Goal: Ask a question

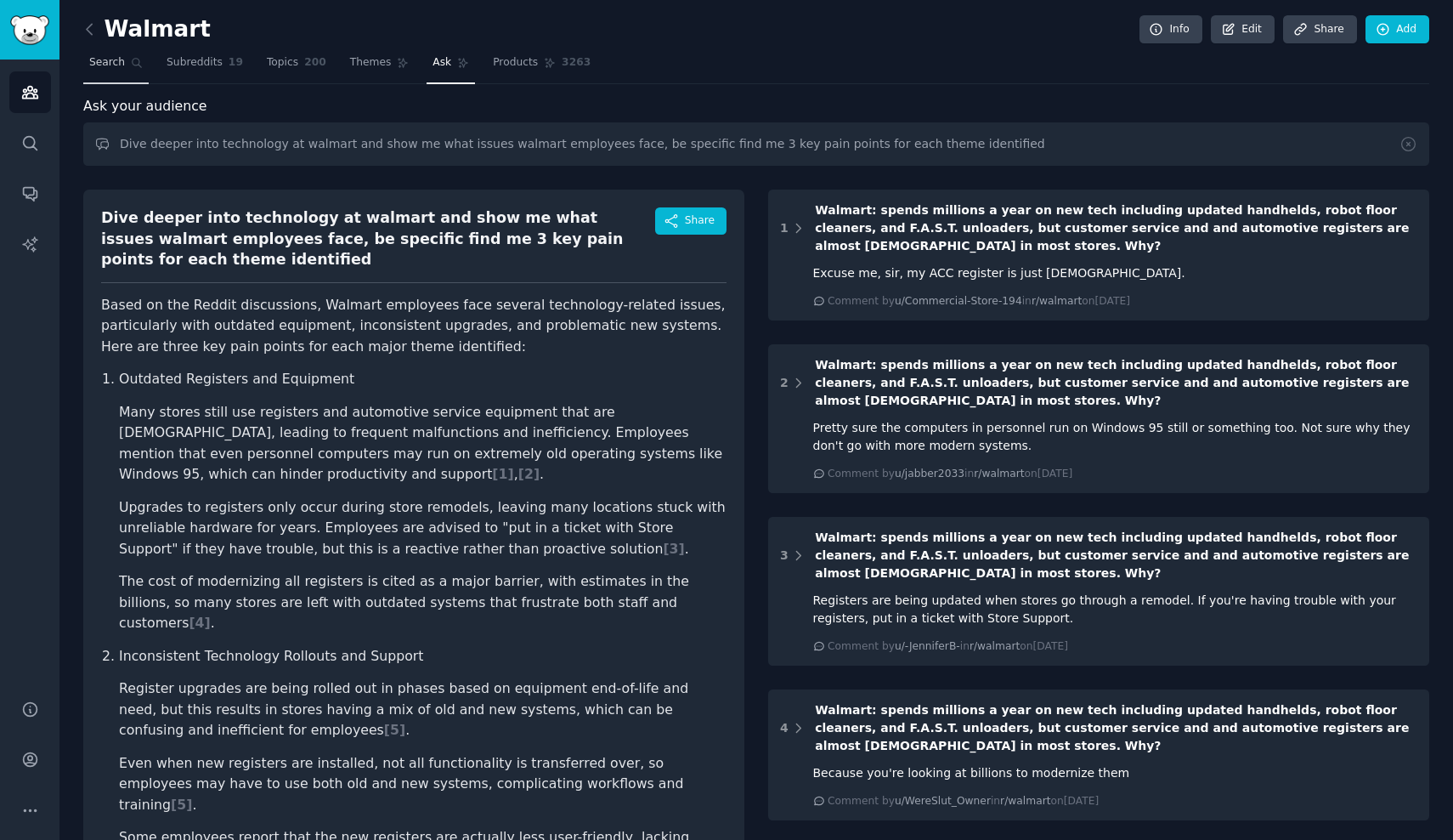
click at [107, 58] on span "Search" at bounding box center [107, 63] width 36 height 15
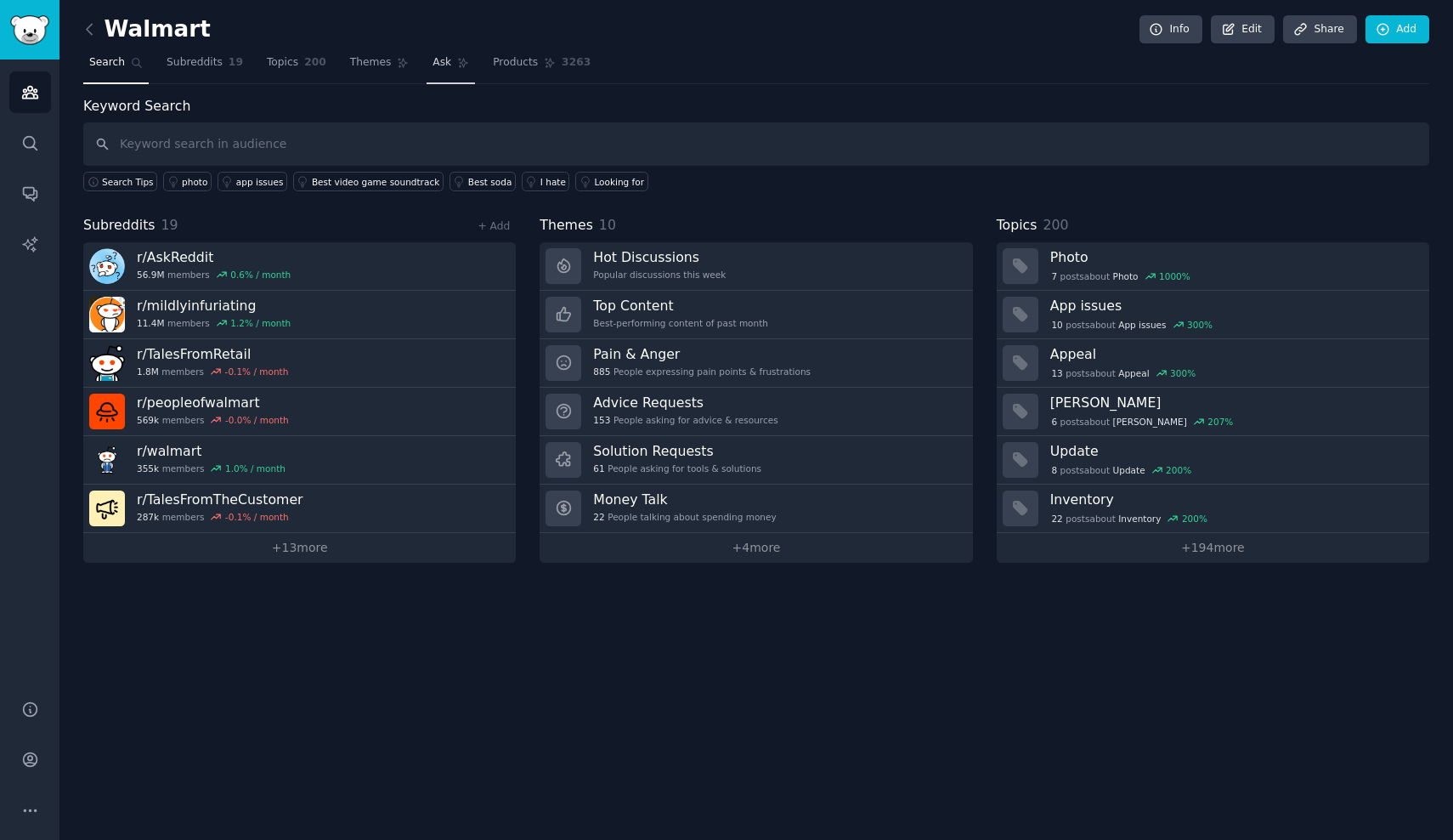
click at [440, 63] on span "Ask" at bounding box center [442, 63] width 19 height 15
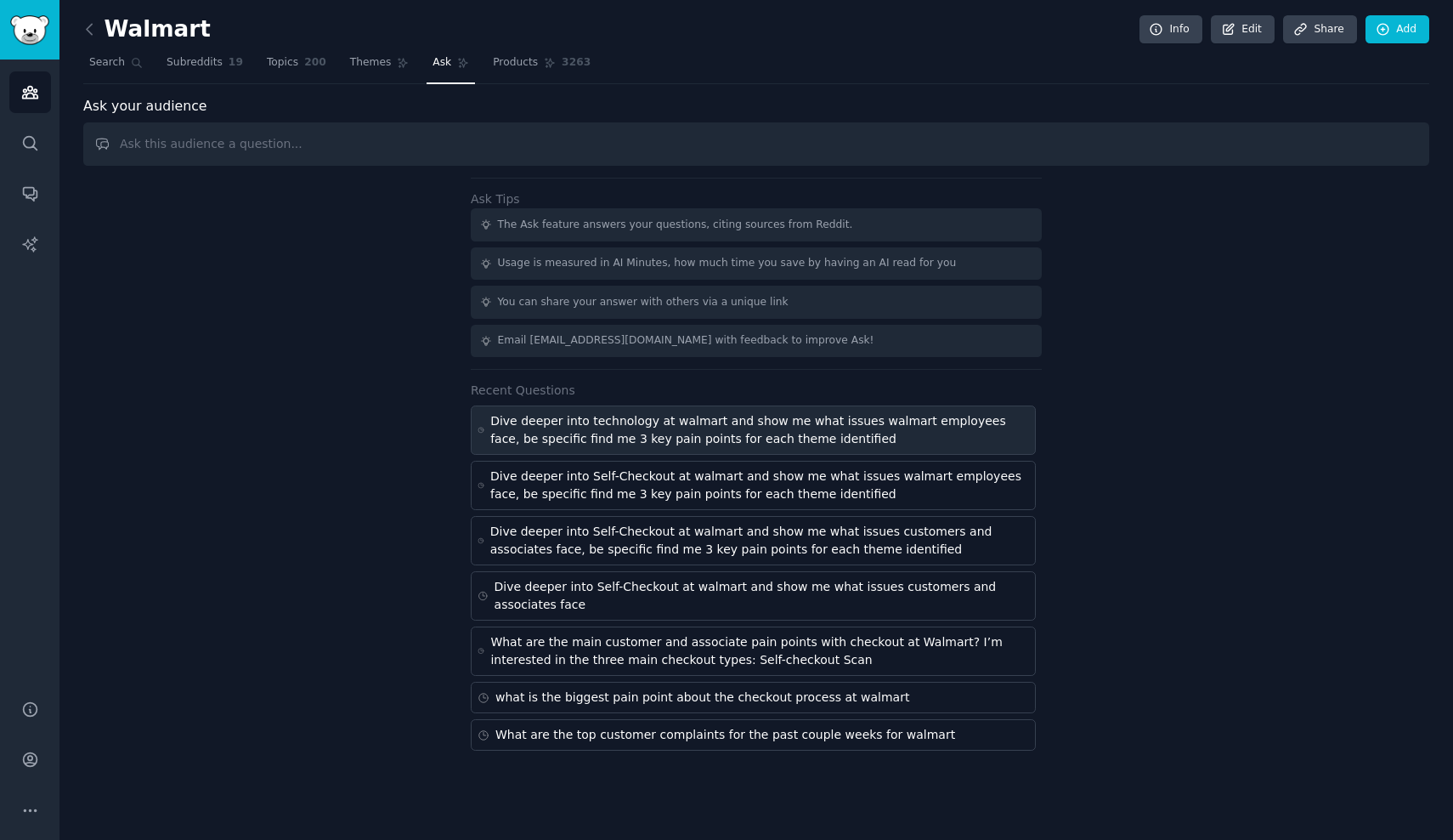
click at [615, 423] on div "Dive deeper into technology at walmart and show me what issues walmart employee…" at bounding box center [759, 430] width 539 height 36
type input "Dive deeper into technology at walmart and show me what issues walmart employee…"
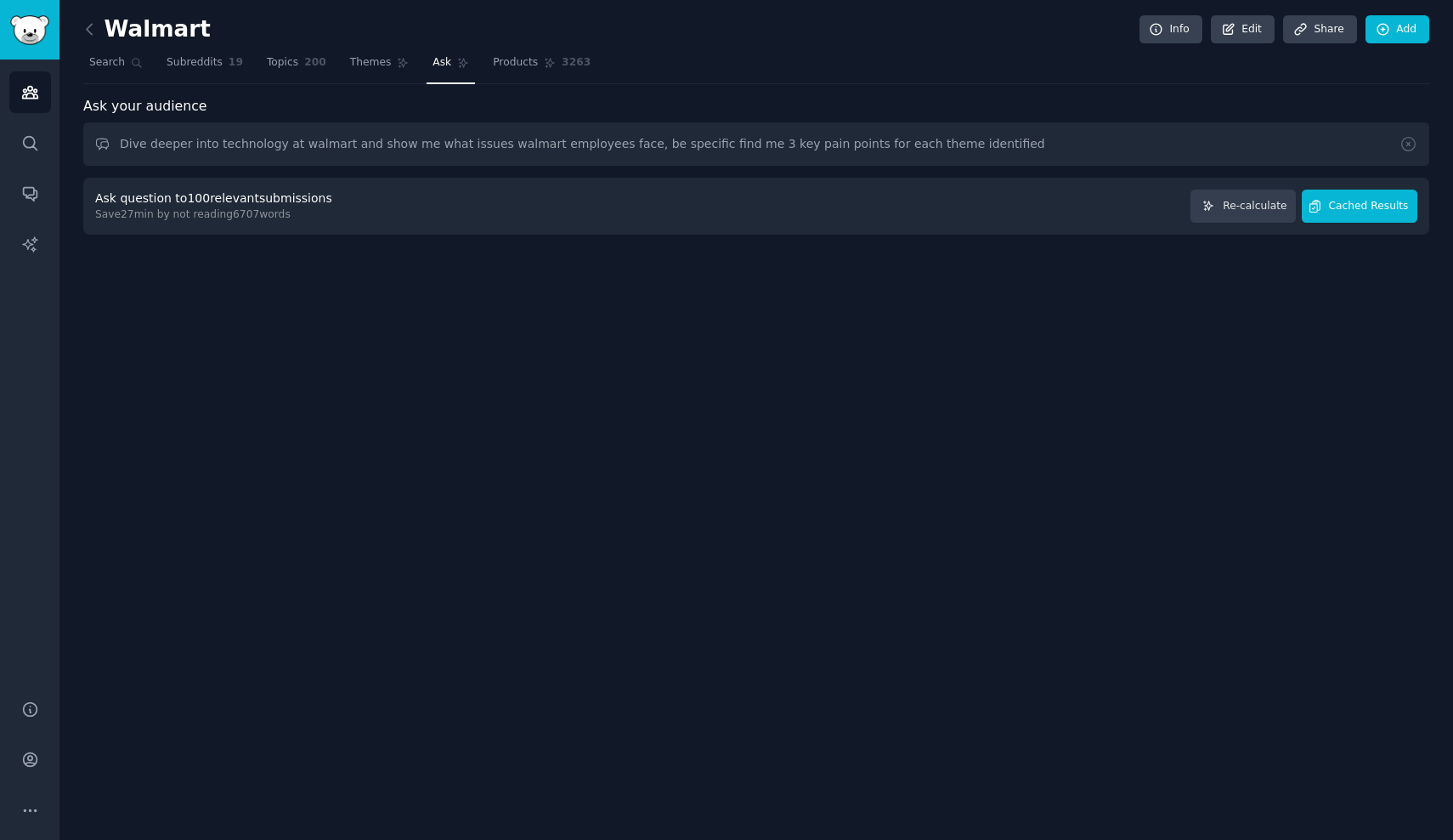
click at [1357, 203] on span "Cached Results" at bounding box center [1369, 206] width 80 height 15
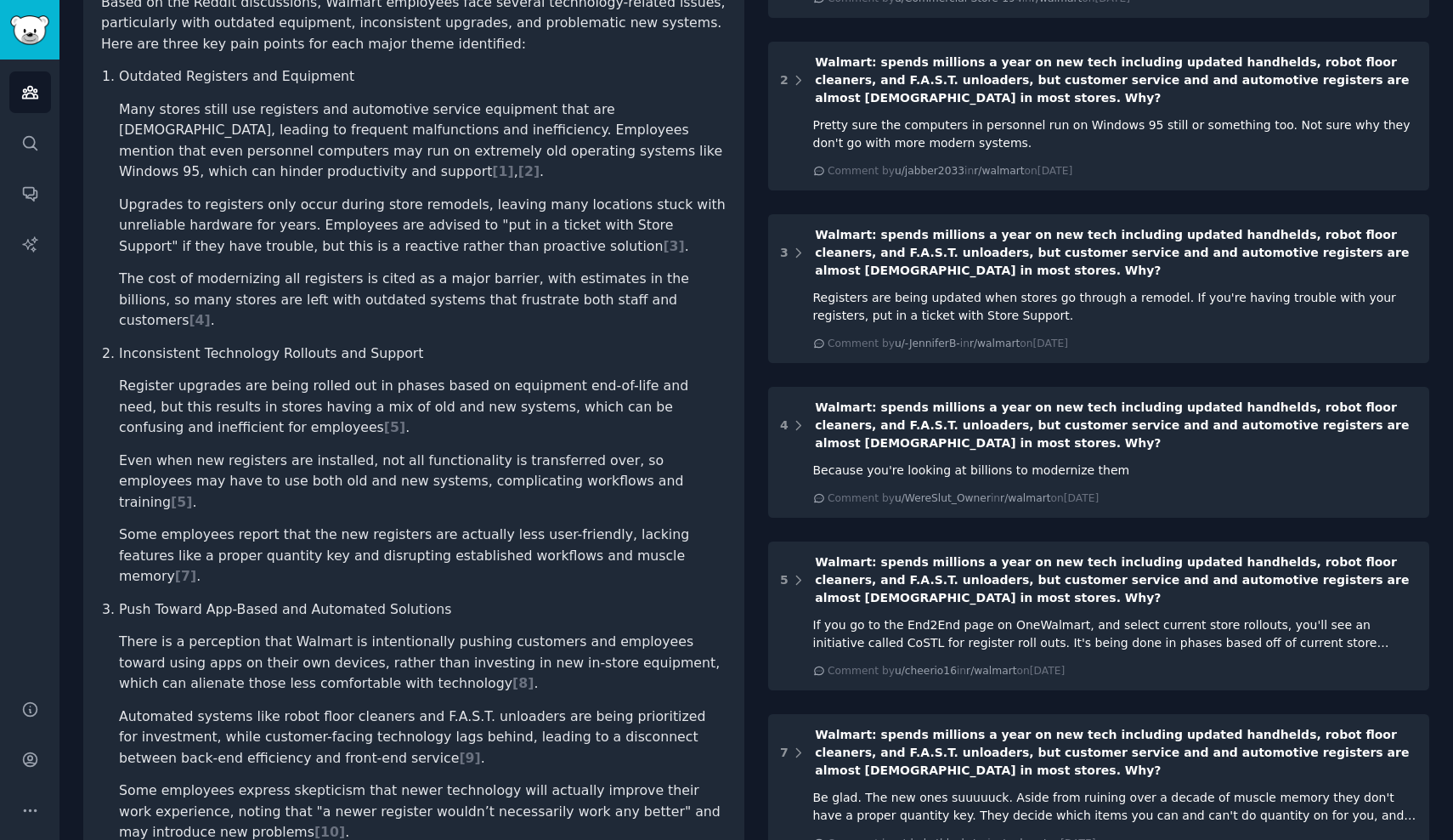
scroll to position [303, 0]
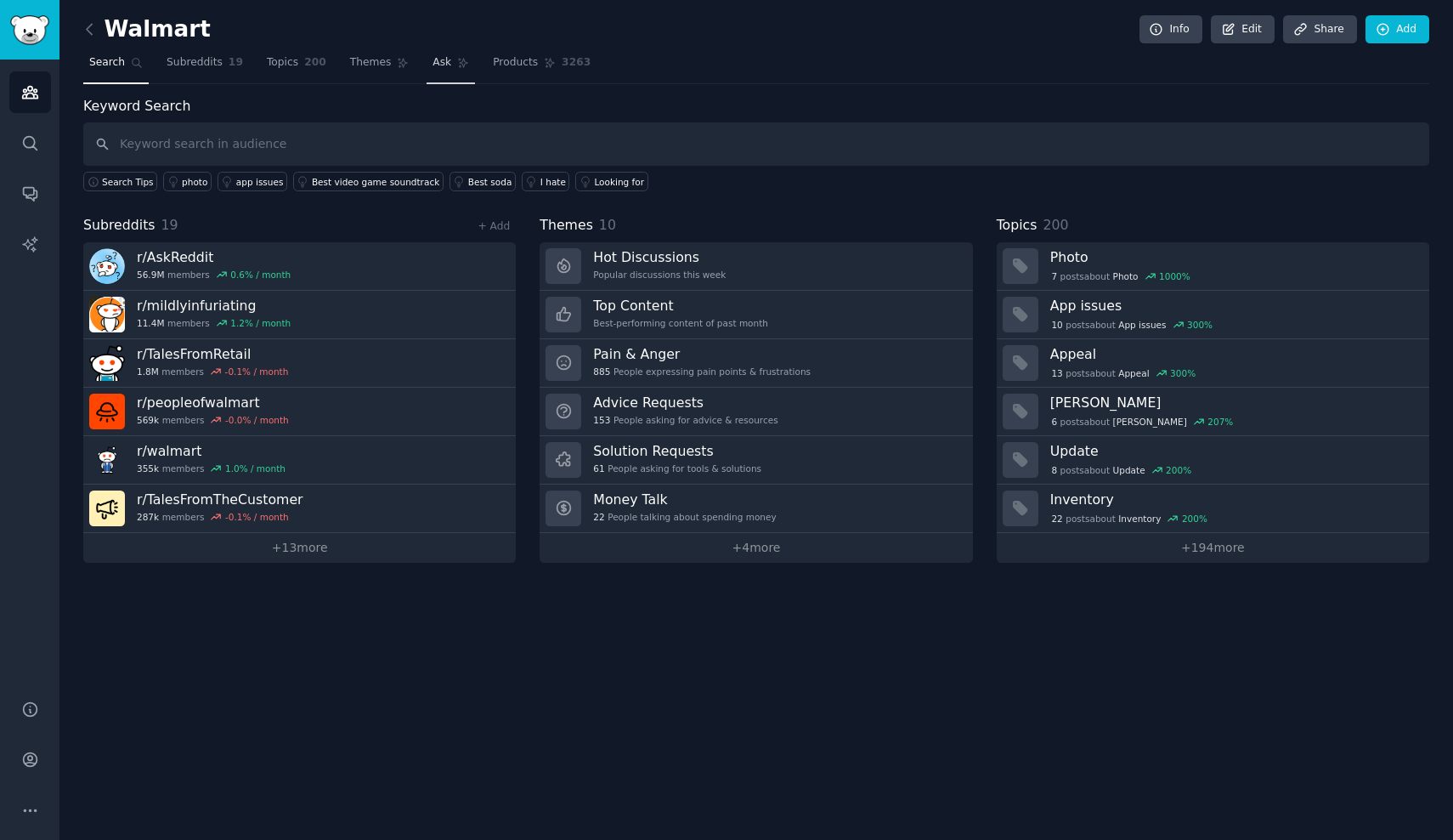
click at [441, 68] on span "Ask" at bounding box center [442, 63] width 19 height 15
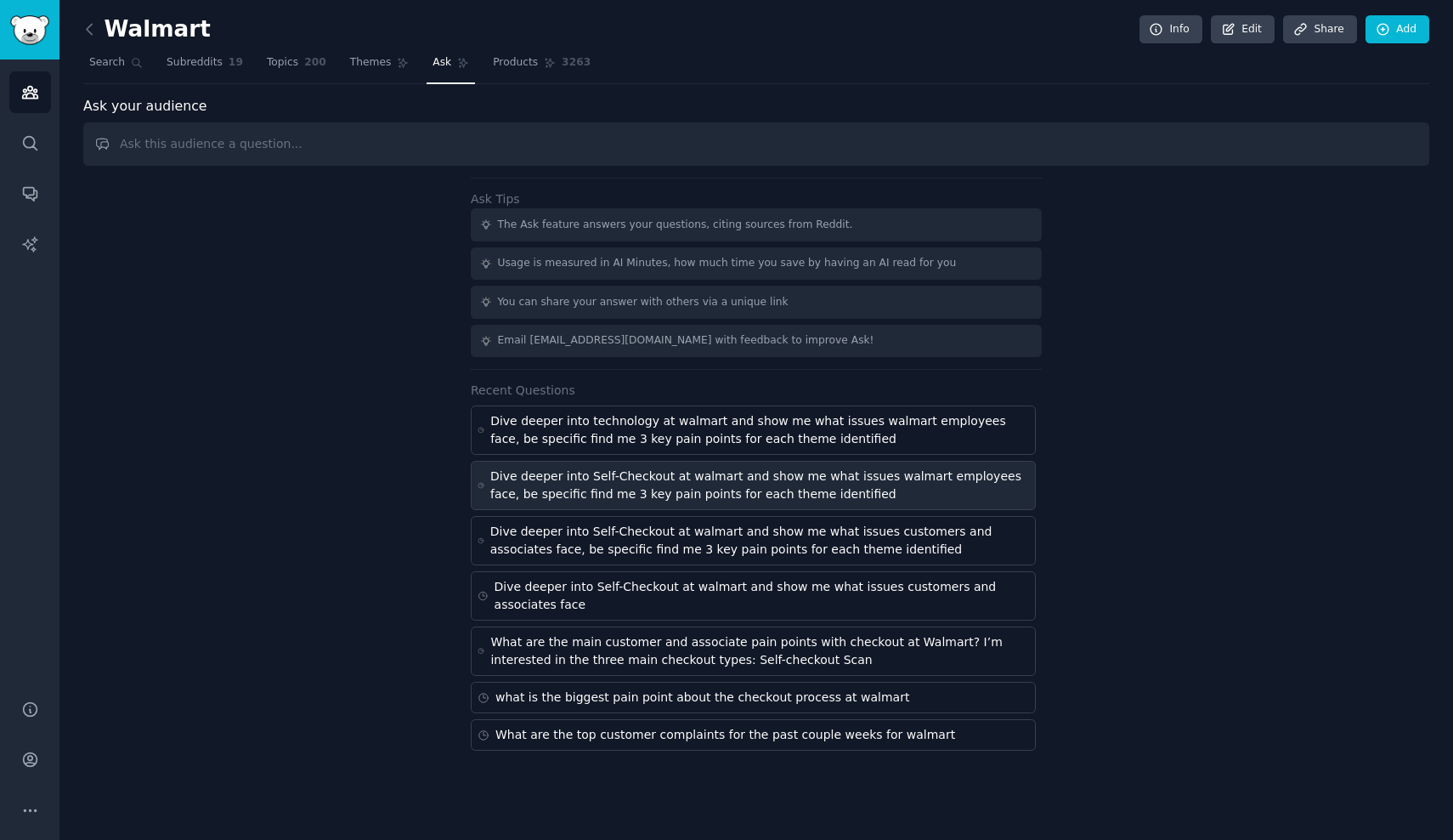
click at [558, 480] on div "Dive deeper into Self-Checkout at walmart and show me what issues walmart emplo…" at bounding box center [759, 486] width 539 height 36
type input "Dive deeper into Self-Checkout at walmart and show me what issues walmart emplo…"
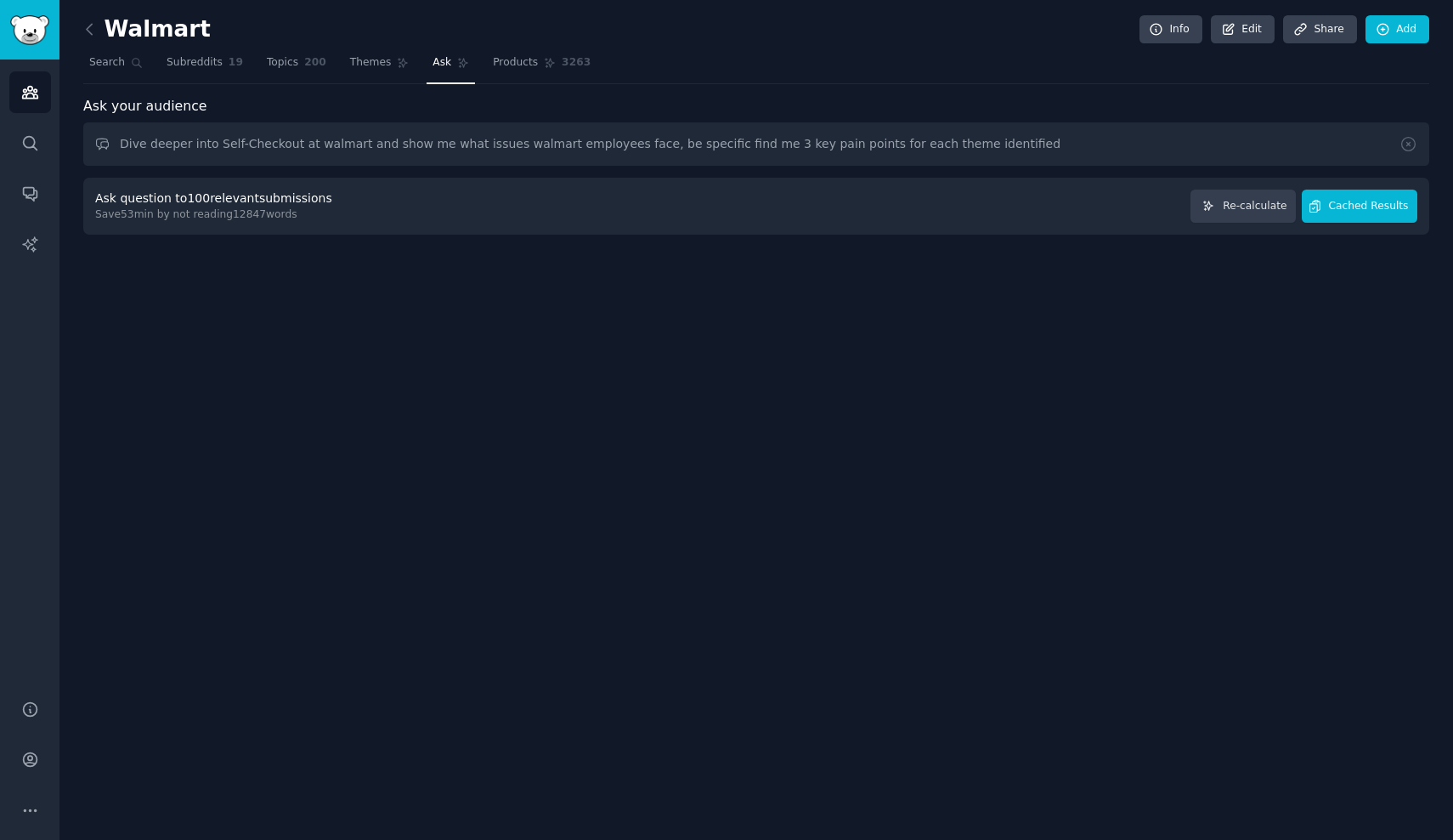
click at [1388, 211] on span "Cached Results" at bounding box center [1369, 206] width 80 height 15
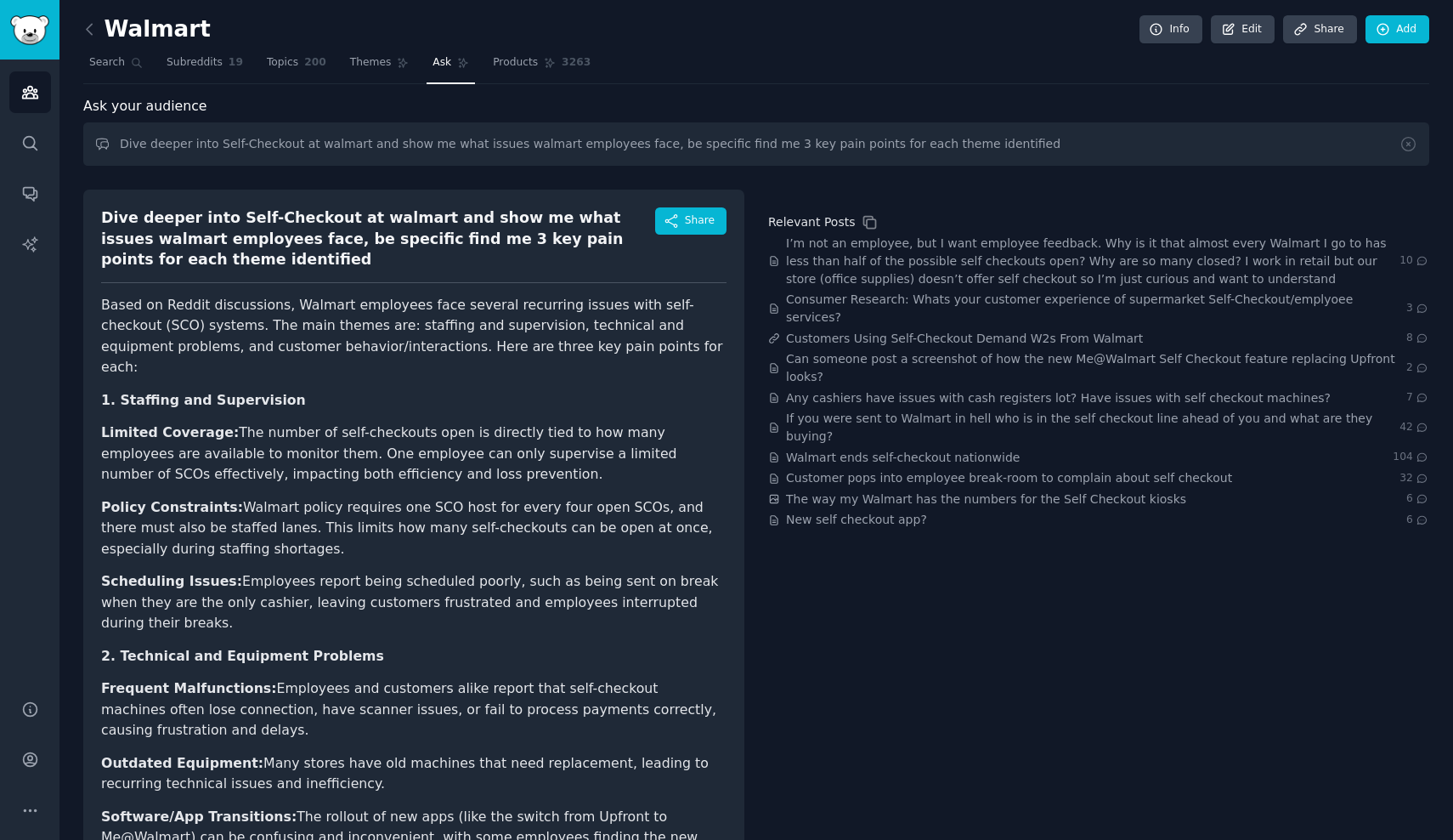
click at [446, 62] on link "Ask" at bounding box center [450, 67] width 49 height 35
click at [397, 138] on input "Dive deeper into Self-Checkout at walmart and show me what issues walmart emplo…" at bounding box center [756, 144] width 1346 height 44
click at [1414, 143] on div at bounding box center [1414, 144] width 30 height 44
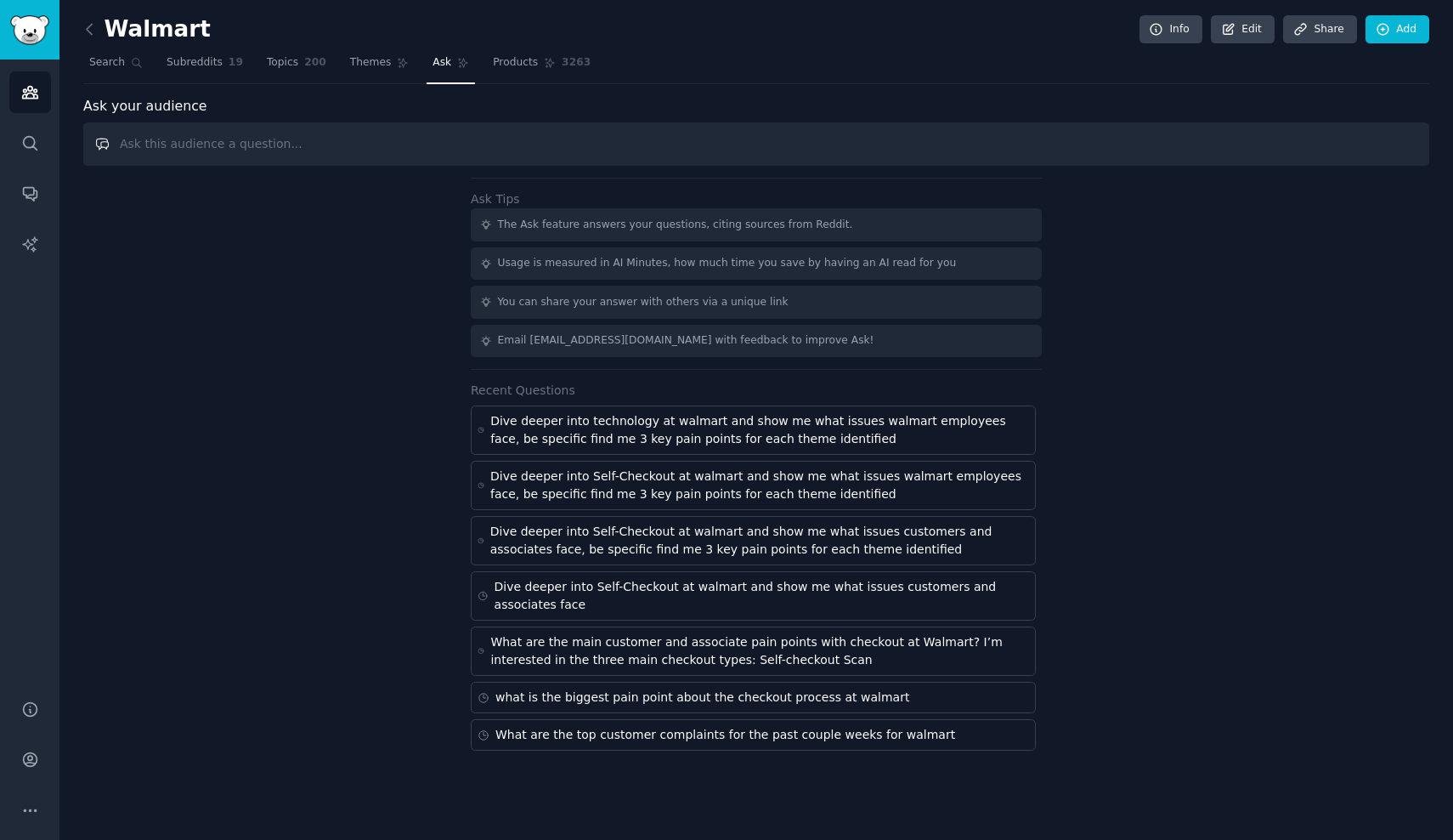
click at [864, 149] on input "text" at bounding box center [756, 144] width 1346 height 44
click at [541, 128] on input "text" at bounding box center [756, 144] width 1346 height 44
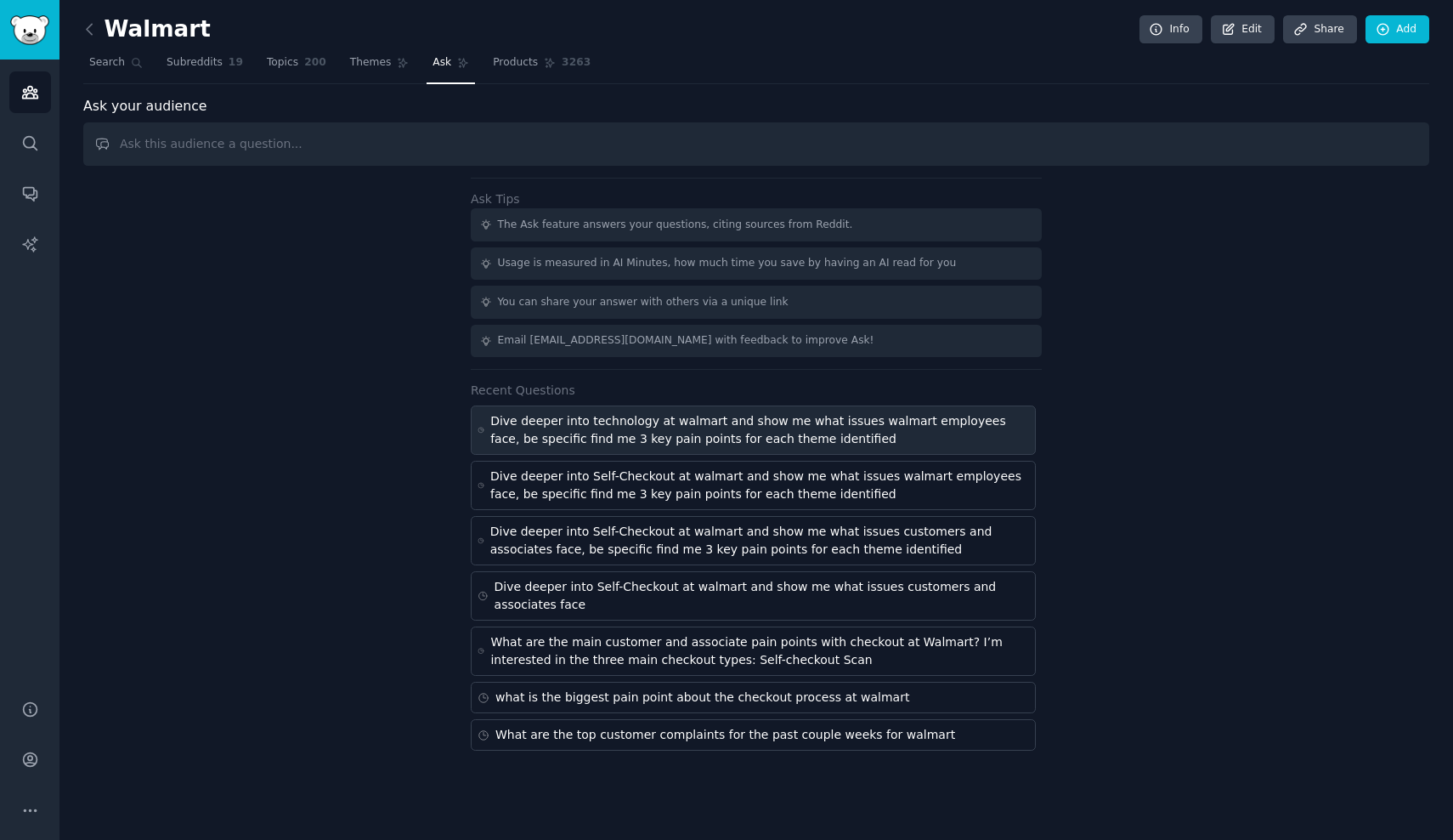
click at [831, 432] on div "Dive deeper into technology at walmart and show me what issues walmart employee…" at bounding box center [759, 430] width 539 height 36
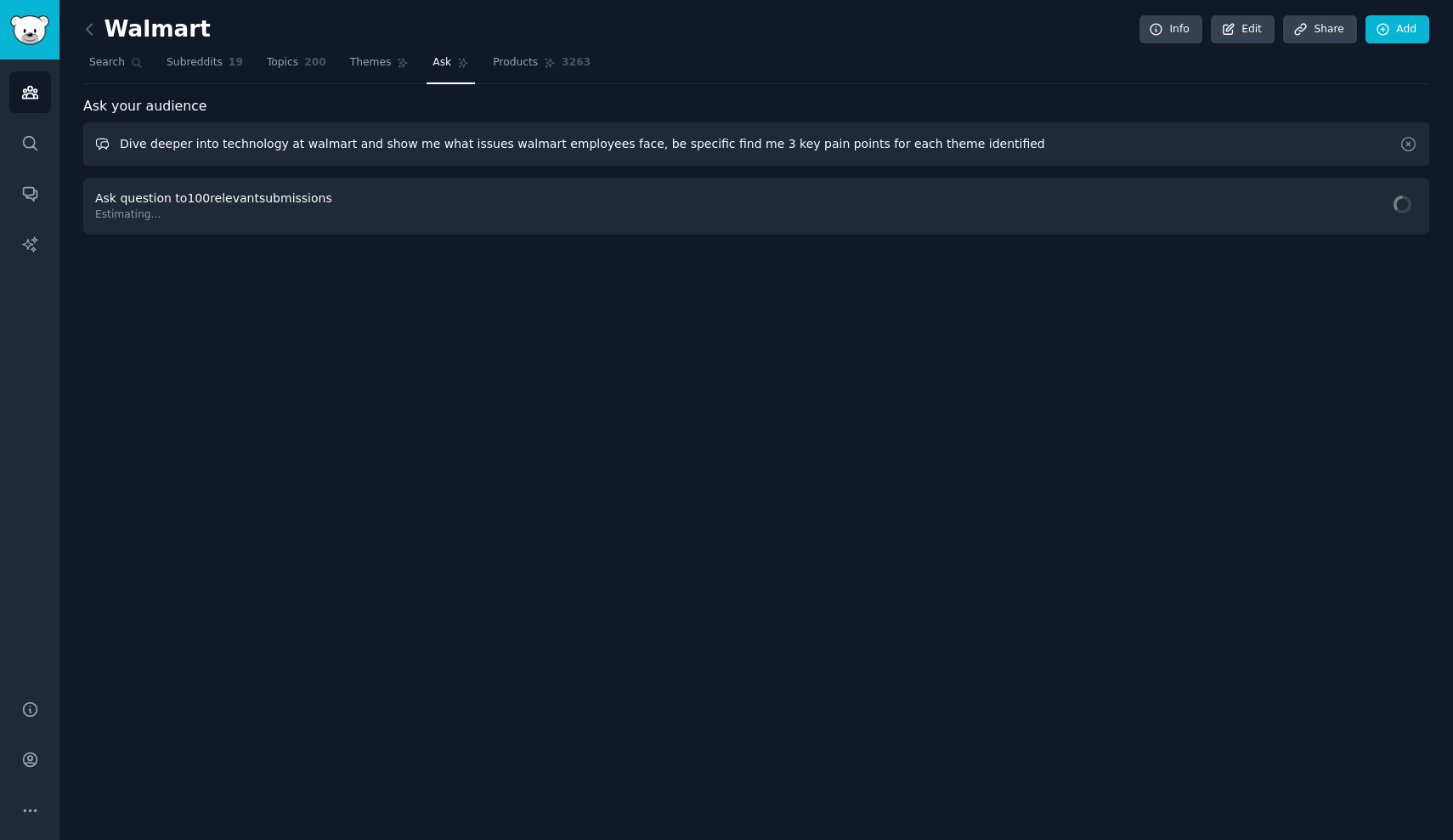
click at [260, 140] on input "Dive deeper into technology at walmart and show me what issues walmart employee…" at bounding box center [756, 144] width 1346 height 44
drag, startPoint x: 212, startPoint y: 140, endPoint x: 1038, endPoint y: 167, distance: 826.4
click at [1038, 167] on div "Ask your audience Dive deeper into technology at walmart and show me what issue…" at bounding box center [756, 165] width 1346 height 139
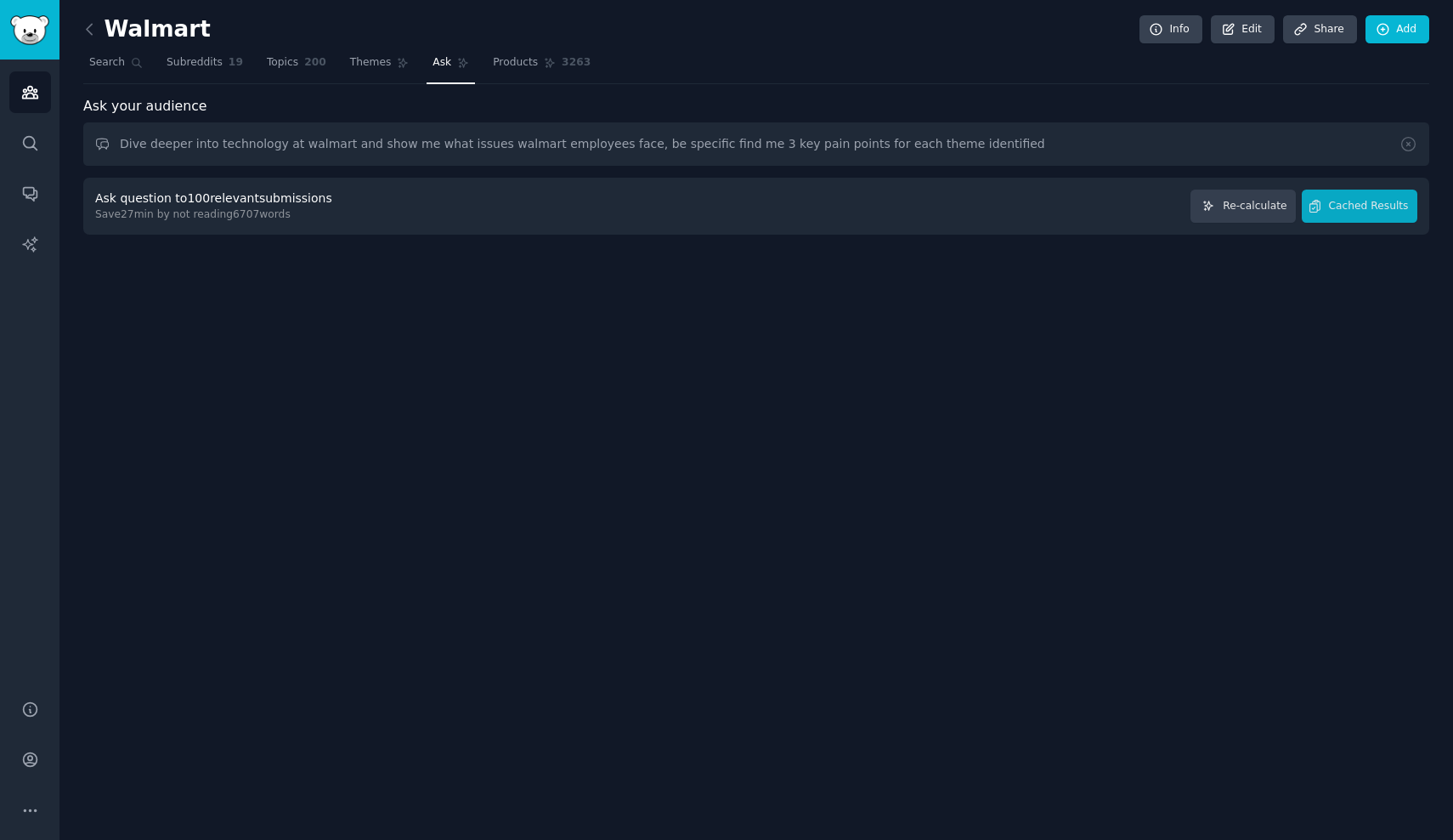
click at [817, 167] on div "Ask your audience Dive deeper into technology at walmart and show me what issue…" at bounding box center [756, 165] width 1346 height 139
click at [634, 158] on input "Dive deeper into technology at walmart and show me what issues walmart employee…" at bounding box center [756, 144] width 1346 height 44
drag, startPoint x: 616, startPoint y: 144, endPoint x: 86, endPoint y: 133, distance: 530.1
click at [86, 133] on input "Dive deeper into technology at walmart and show me what issues walmart employee…" at bounding box center [756, 144] width 1346 height 44
paste input "scan and go technology at [GEOGRAPHIC_DATA]"
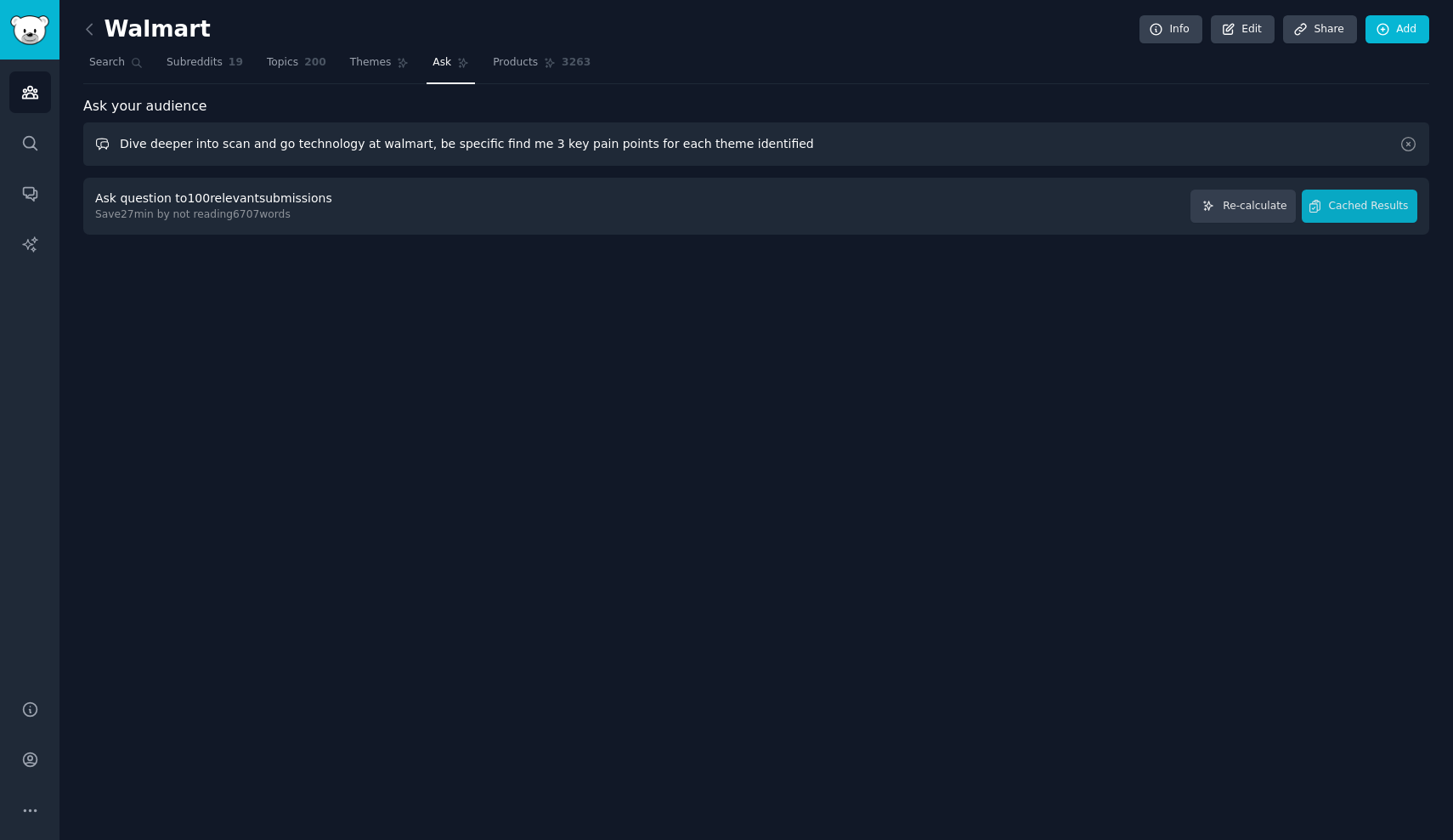
click at [891, 146] on input "Dive deeper into scan and go technology at walmart, be specific find me 3 key p…" at bounding box center [756, 144] width 1346 height 44
click at [1390, 205] on span "Cached Results" at bounding box center [1369, 206] width 80 height 15
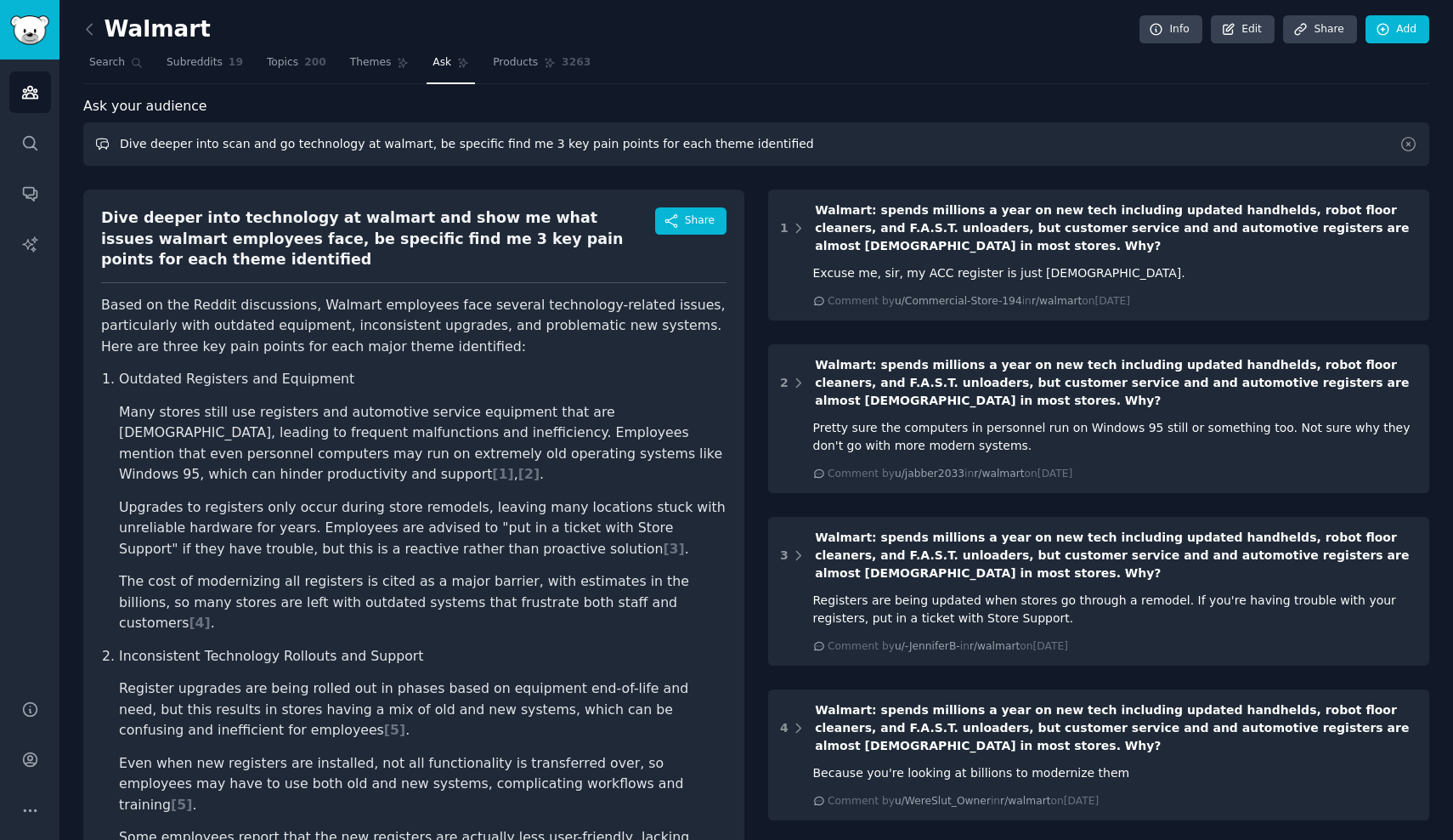
click at [1327, 139] on input "Dive deeper into scan and go technology at walmart, be specific find me 3 key p…" at bounding box center [756, 144] width 1346 height 44
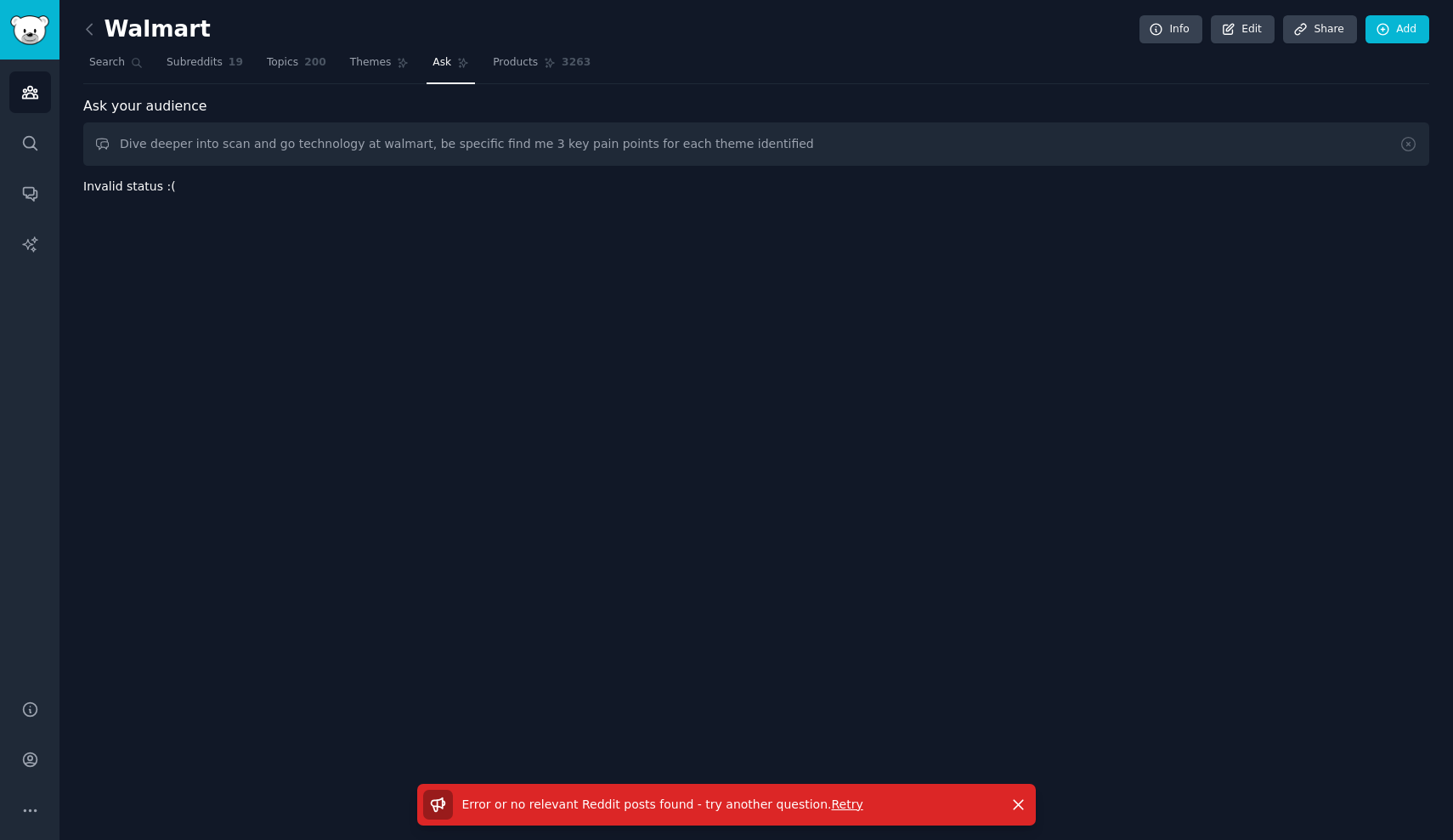
click at [831, 801] on span "Retry" at bounding box center [847, 804] width 32 height 14
click at [213, 115] on div "Ask your audience" at bounding box center [756, 106] width 1346 height 21
click at [213, 140] on input "Dive deeper into scan and go technology at walmart, be specific find me 3 key p…" at bounding box center [756, 144] width 1346 height 44
drag, startPoint x: 212, startPoint y: 146, endPoint x: 109, endPoint y: 146, distance: 103.0
click at [109, 146] on input "Dive deeper into scan and go technology at walmart, be specific find me 3 key p…" at bounding box center [756, 144] width 1346 height 44
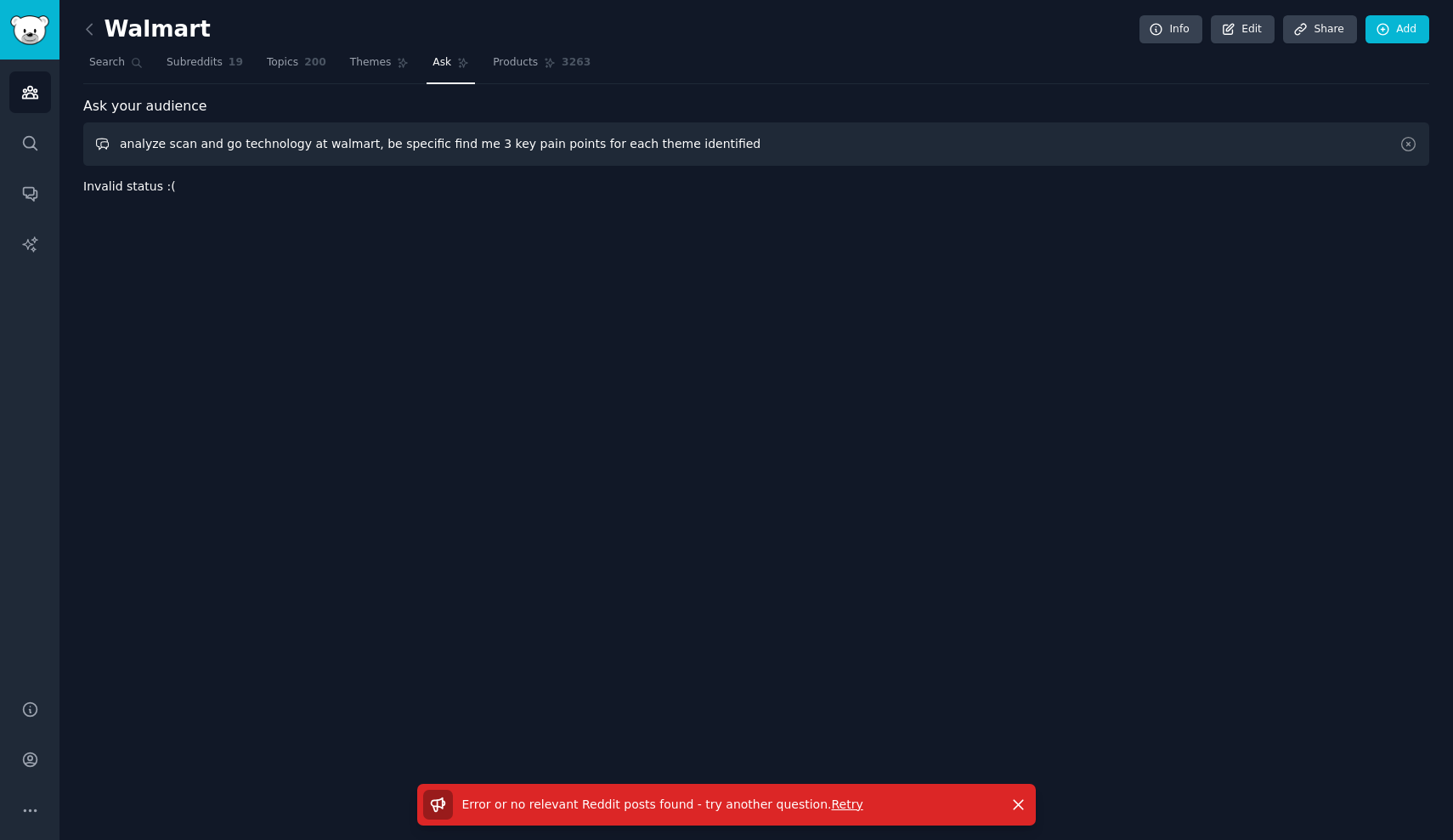
click at [384, 148] on input "analyze scan and go technology at walmart, be specific find me 3 key pain point…" at bounding box center [756, 144] width 1346 height 44
click at [425, 146] on input "analyze scan and go technology at walmart, be specific find me 3 key pain point…" at bounding box center [756, 144] width 1346 height 44
click at [974, 156] on input "analyze scan and go technology at walmart, be specific and find me 3 key pain p…" at bounding box center [756, 144] width 1346 height 44
type input "analyze scan and go technology at walmart, be specific and find me 3 key pain p…"
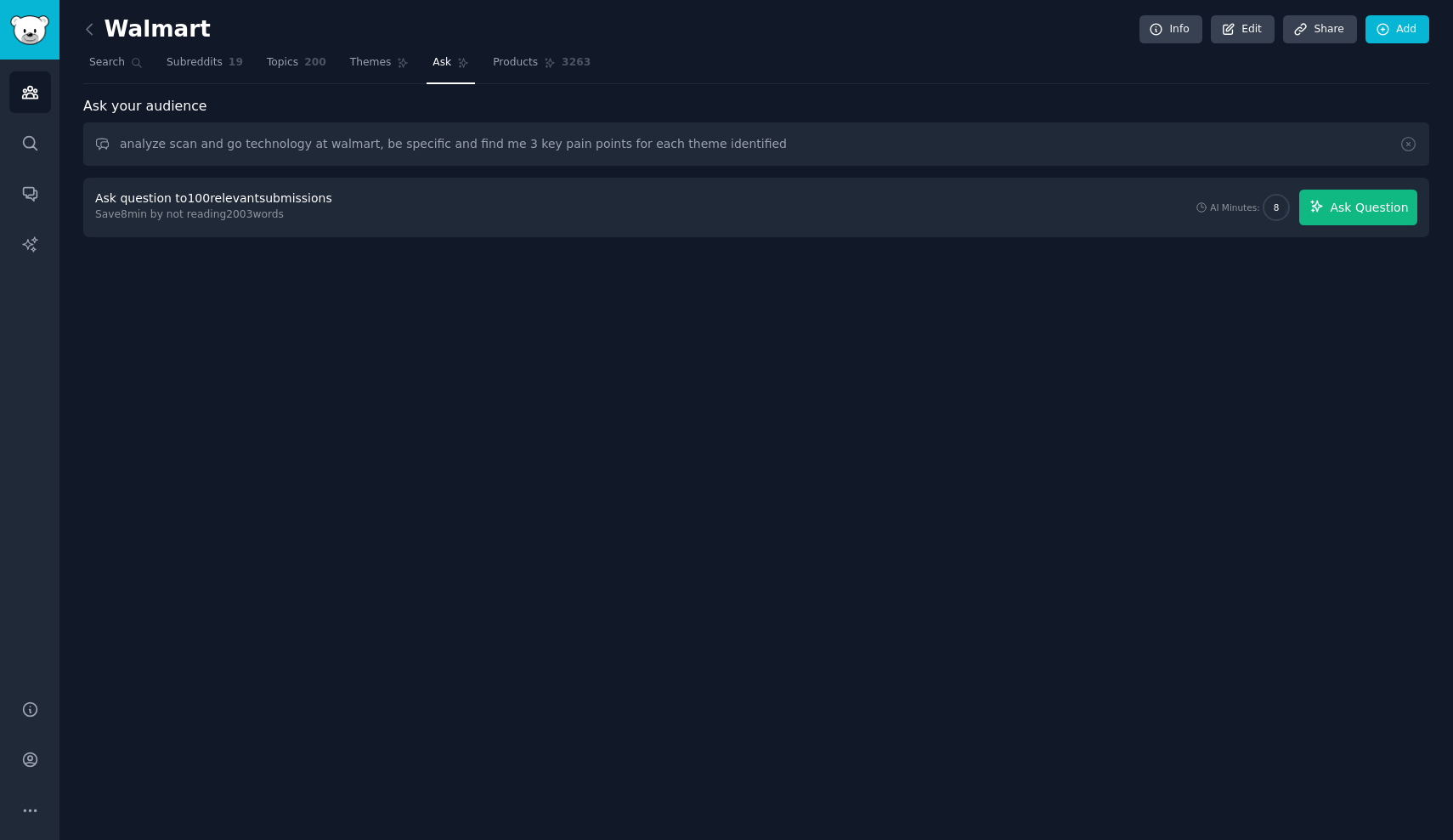
click at [1351, 207] on span "Ask Question" at bounding box center [1368, 207] width 78 height 18
